Goal: Task Accomplishment & Management: Manage account settings

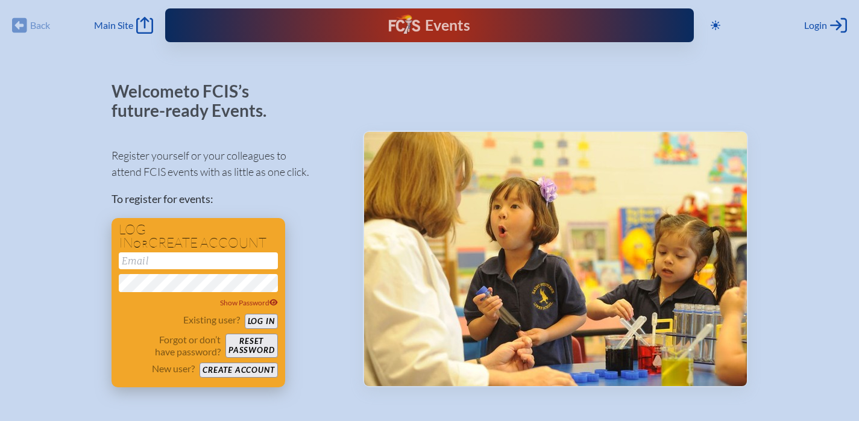
click at [207, 267] on input "email" at bounding box center [198, 260] width 159 height 17
click at [177, 265] on input "email" at bounding box center [198, 260] width 159 height 17
type input "[EMAIL_ADDRESS][DOMAIN_NAME]"
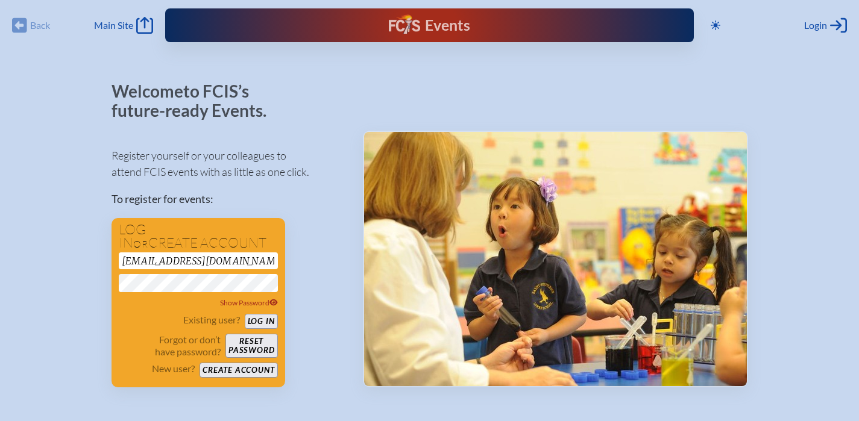
click at [74, 281] on div "Welcome to FCIS’s future-ready Events. Register yourself or your colleagues to …" at bounding box center [429, 296] width 820 height 428
click at [268, 319] on button "Log in" at bounding box center [261, 321] width 33 height 15
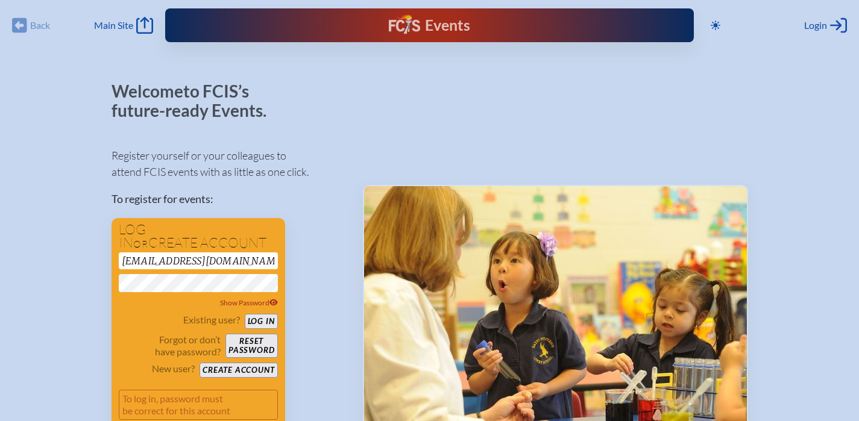
click at [261, 214] on div "Register yourself or your colleagues to attend FCIS events with as little as on…" at bounding box center [227, 289] width 232 height 305
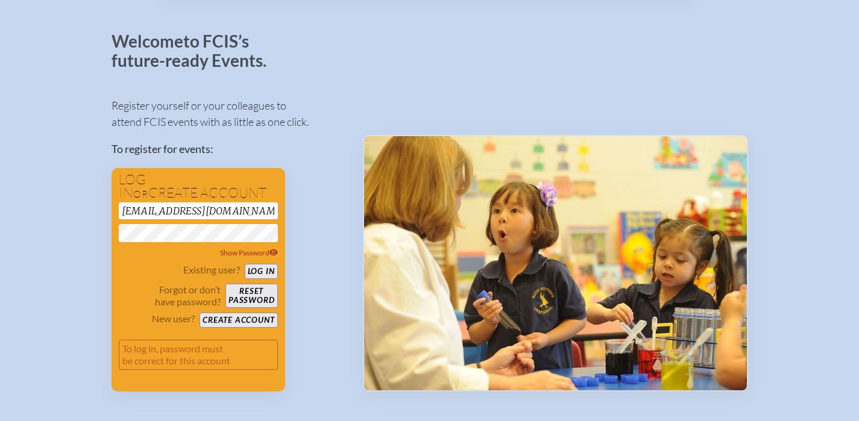
scroll to position [72, 0]
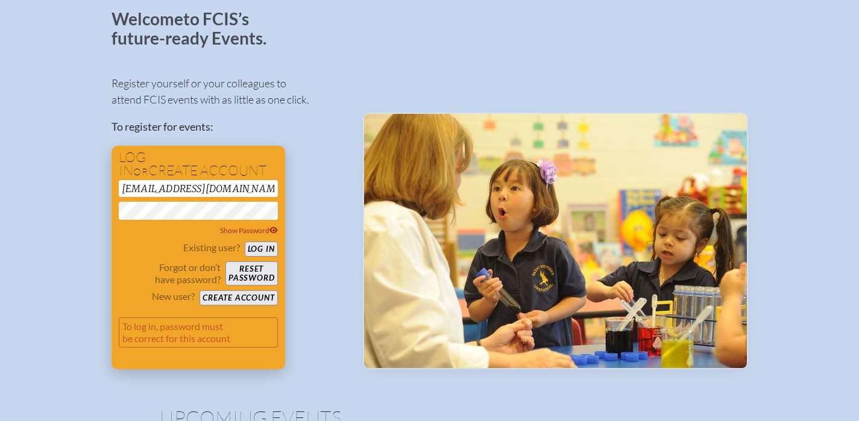
click at [260, 247] on button "Log in" at bounding box center [261, 249] width 33 height 15
type button "login"
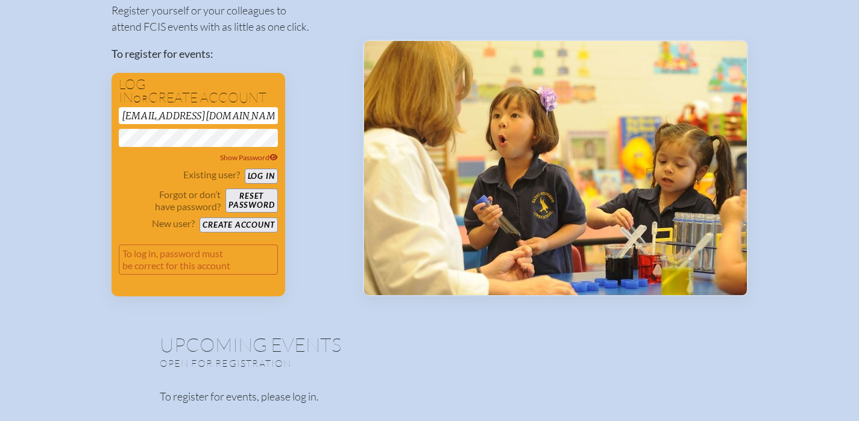
scroll to position [145, 0]
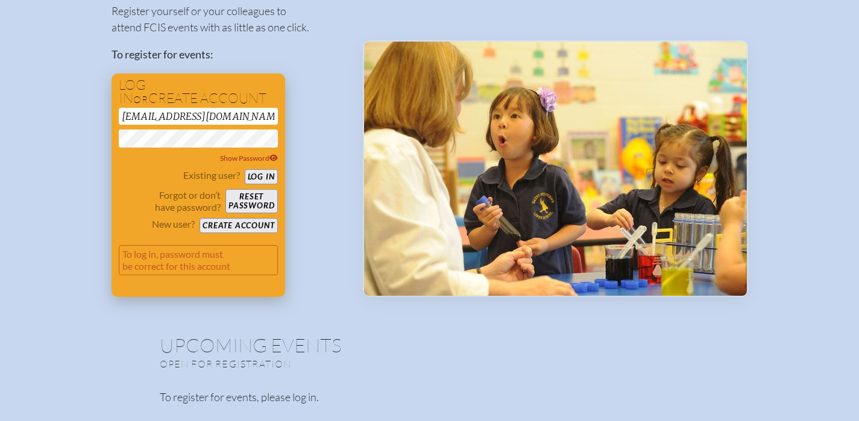
click at [265, 178] on button "Log in" at bounding box center [261, 176] width 33 height 15
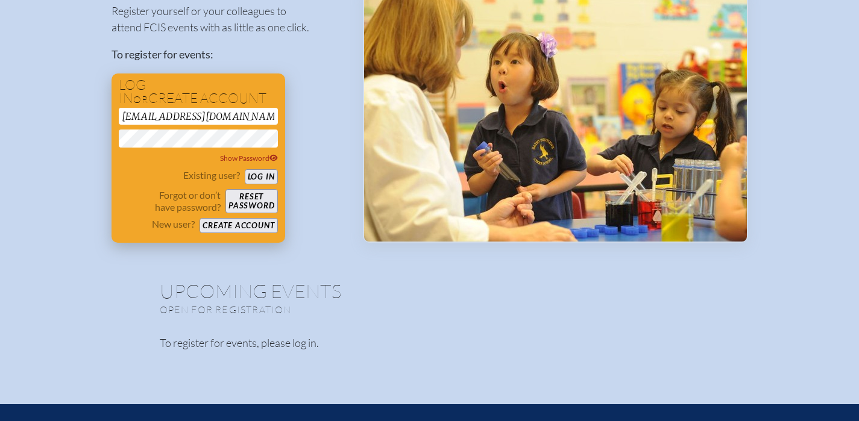
scroll to position [90, 0]
